Goal: Information Seeking & Learning: Learn about a topic

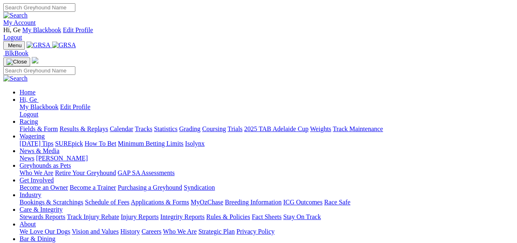
click at [178, 126] on link "Statistics" at bounding box center [166, 129] width 24 height 7
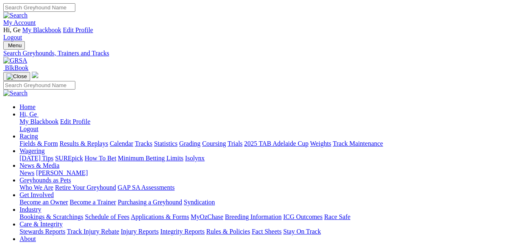
select select "sale"
